Goal: Check status: Check status

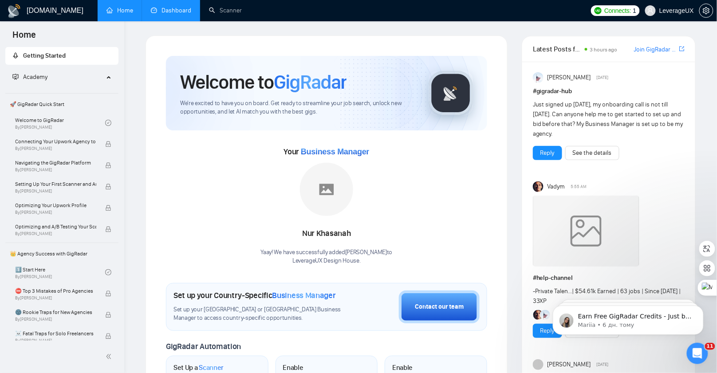
click at [181, 13] on link "Dashboard" at bounding box center [171, 11] width 40 height 8
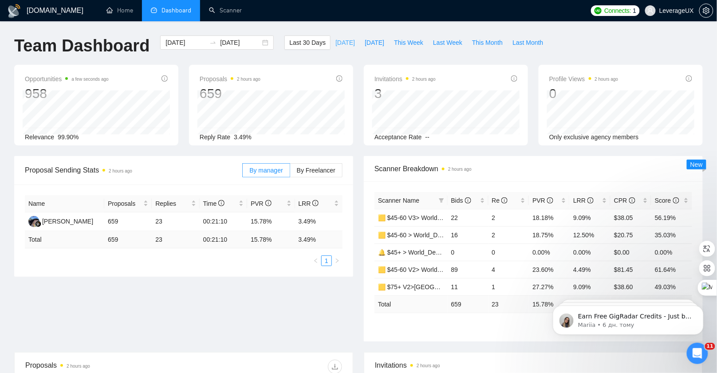
click at [338, 39] on span "[DATE]" at bounding box center [345, 43] width 20 height 10
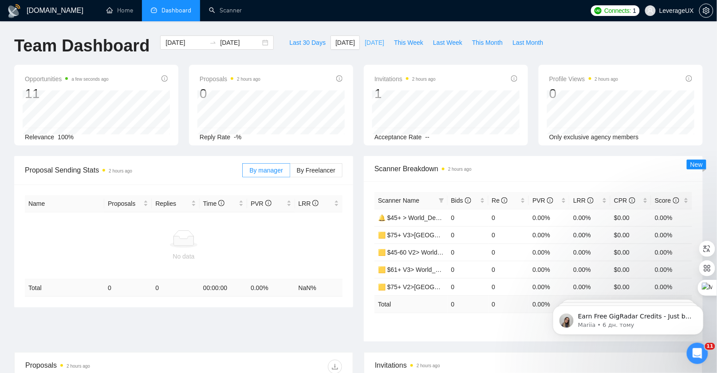
click at [366, 42] on span "[DATE]" at bounding box center [375, 43] width 20 height 10
type input "[DATE]"
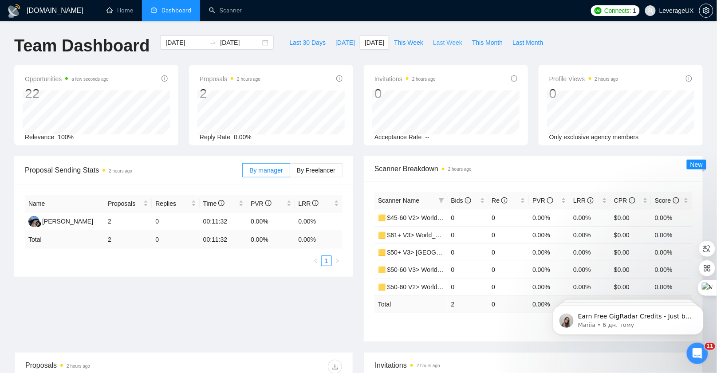
click at [437, 42] on span "Last Week" at bounding box center [447, 43] width 29 height 10
type input "[DATE]"
click at [320, 168] on span "By Freelancer" at bounding box center [316, 170] width 39 height 7
click at [290, 173] on input "By Freelancer" at bounding box center [290, 173] width 0 height 0
